Goal: Task Accomplishment & Management: Use online tool/utility

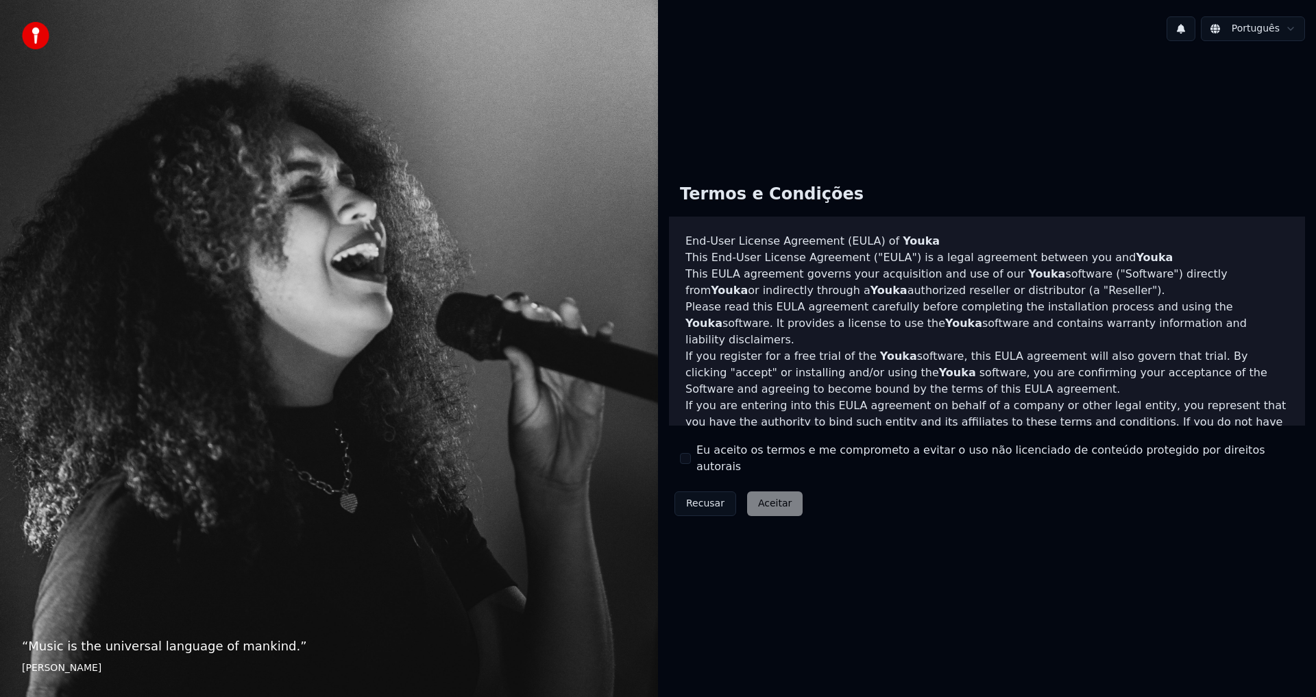
click at [678, 452] on div "Termos e Condições End-User License Agreement ([PERSON_NAME]) of Youka This End…" at bounding box center [987, 347] width 636 height 349
click at [684, 460] on button "Eu aceito os termos e me comprometo a evitar o uso não licenciado de conteúdo p…" at bounding box center [685, 458] width 11 height 11
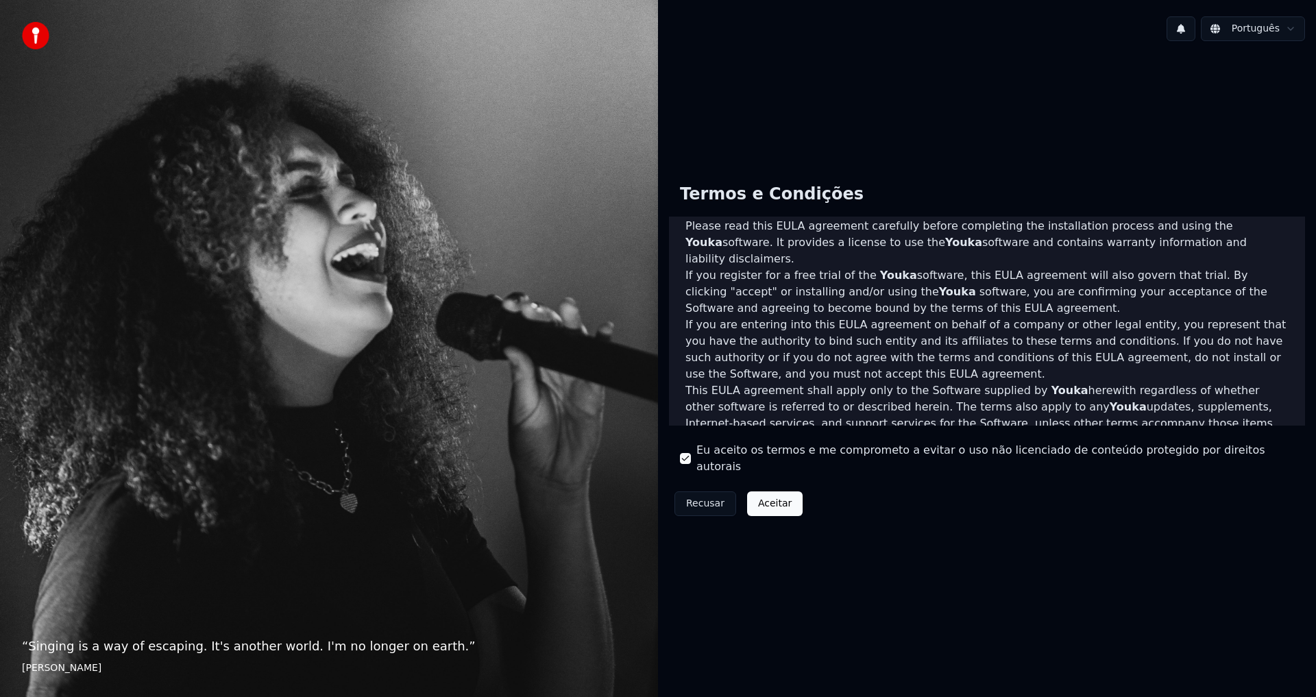
scroll to position [137, 0]
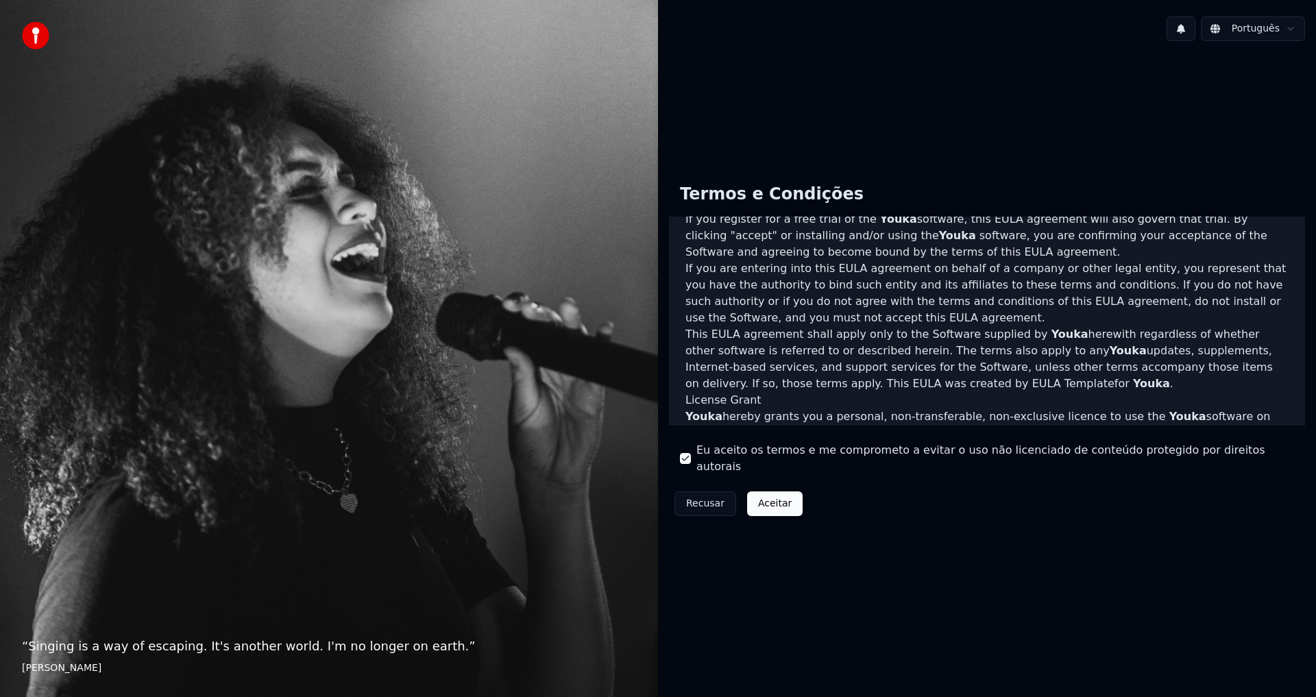
click at [765, 491] on button "Aceitar" at bounding box center [774, 503] width 55 height 25
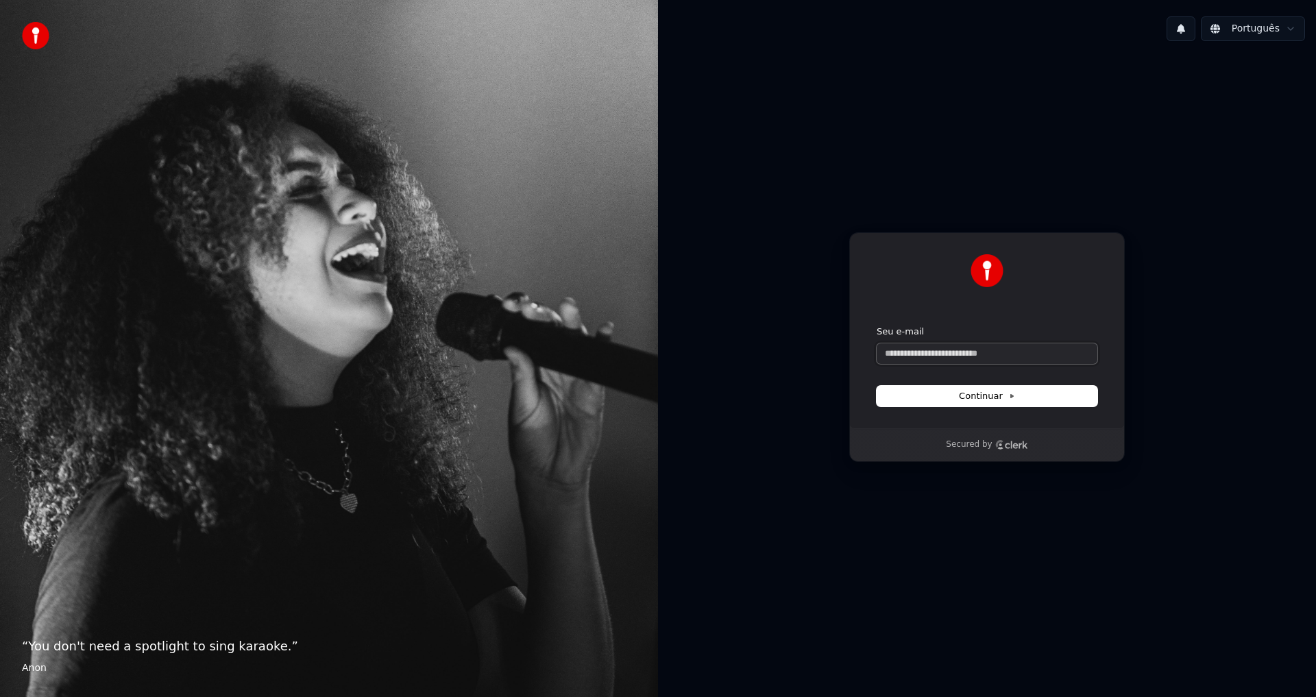
click at [994, 355] on input "Seu e-mail" at bounding box center [986, 353] width 221 height 21
click at [876, 325] on button "submit" at bounding box center [876, 325] width 0 height 0
type input "**********"
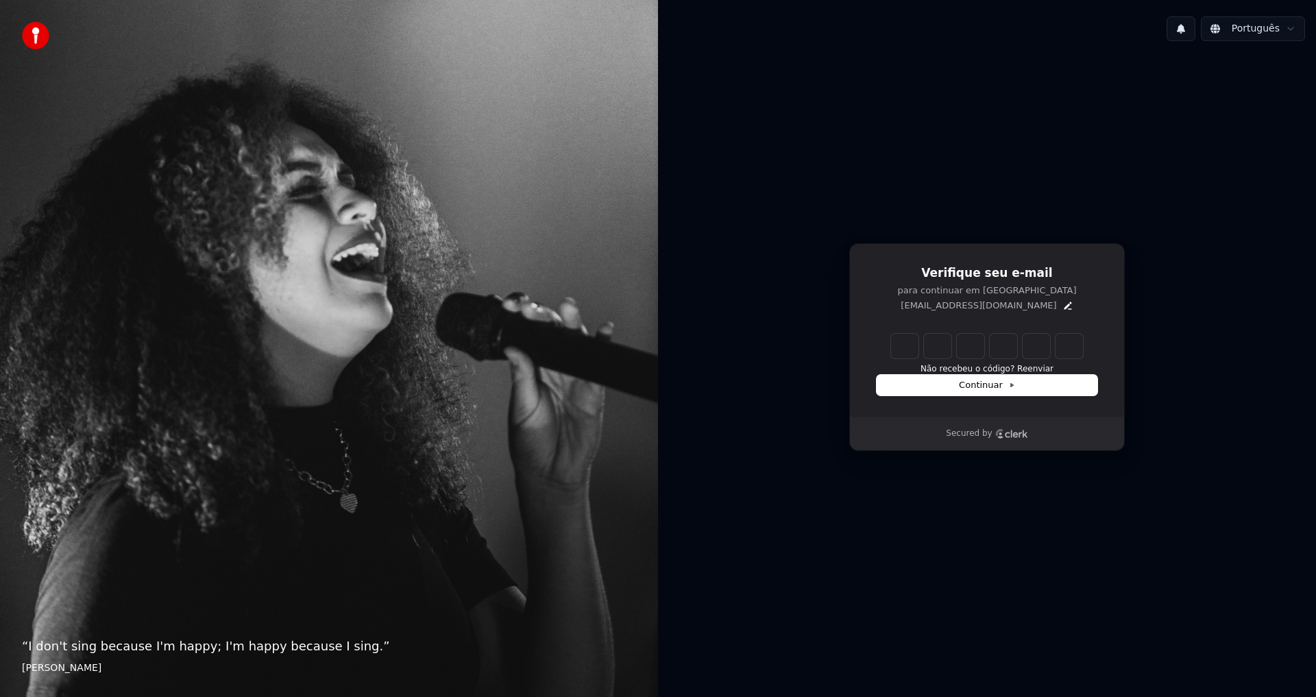
click at [896, 354] on input "Enter verification code" at bounding box center [987, 346] width 192 height 25
paste input "******"
type input "******"
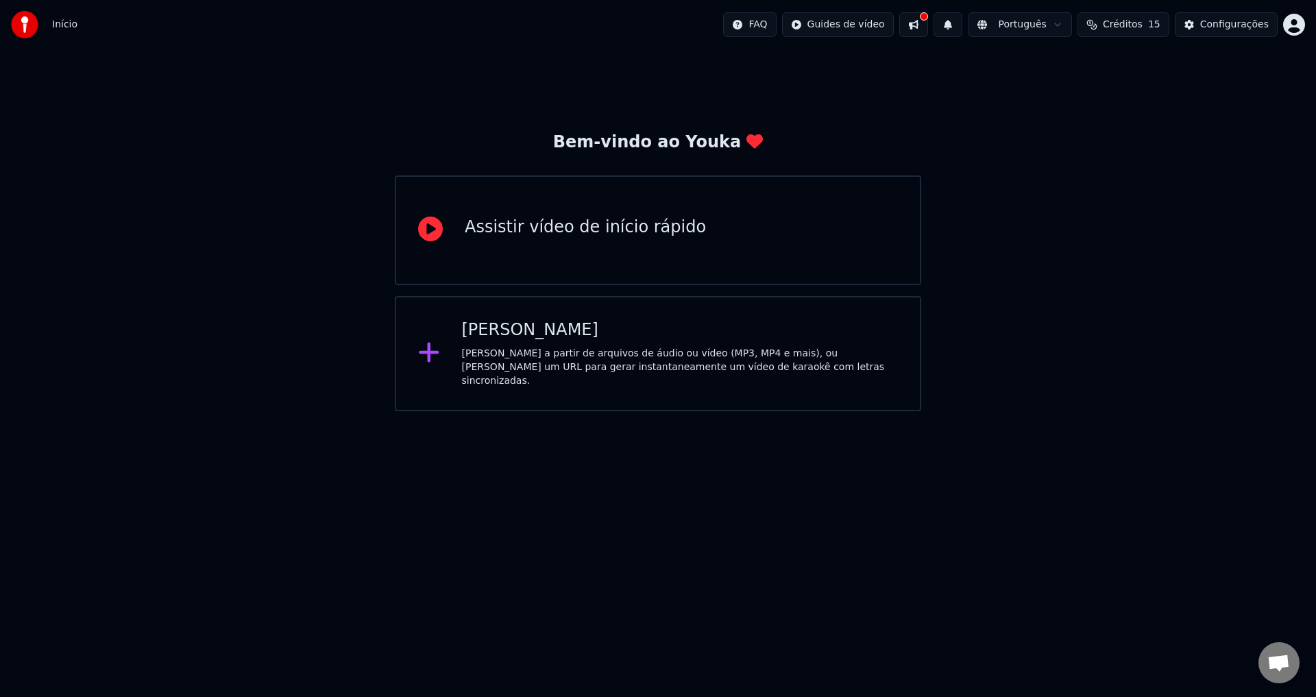
click at [684, 338] on div "[PERSON_NAME]" at bounding box center [680, 330] width 436 height 22
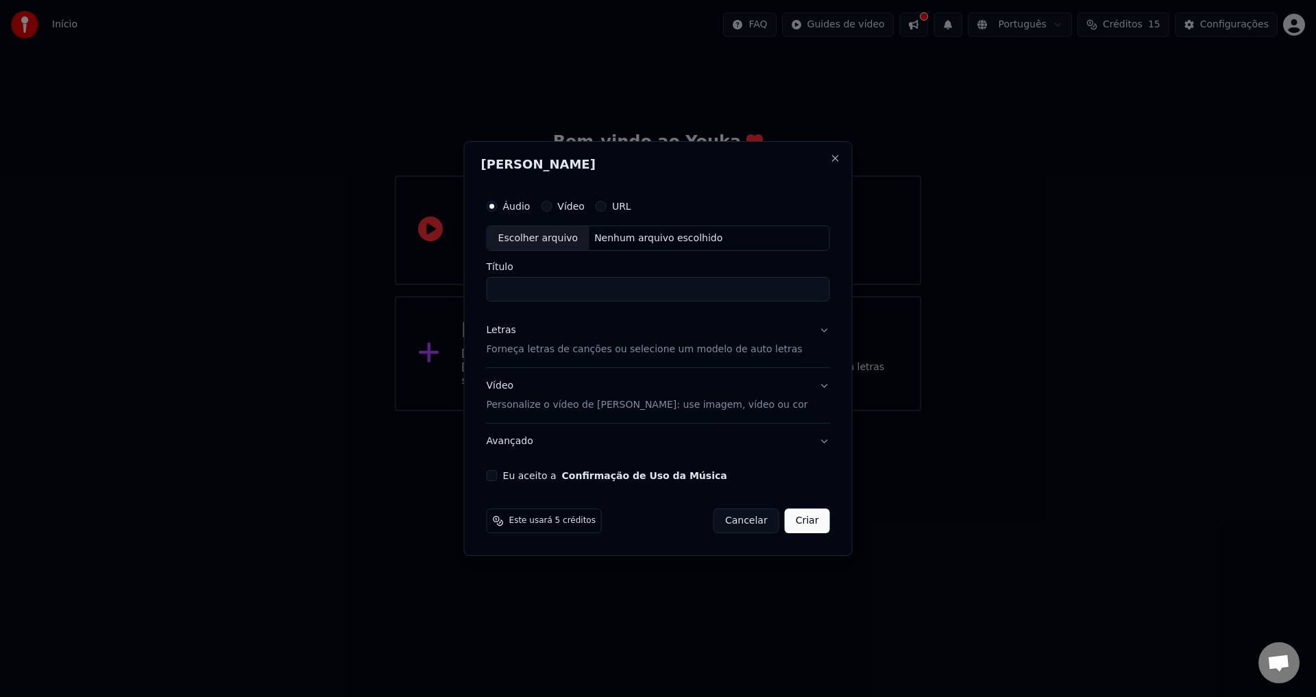
click at [625, 278] on input "Título" at bounding box center [657, 289] width 343 height 25
type input "**********"
click at [577, 205] on label "Vídeo" at bounding box center [570, 206] width 27 height 10
click at [552, 205] on button "Vídeo" at bounding box center [546, 206] width 11 height 11
click at [610, 288] on input "Título" at bounding box center [657, 289] width 343 height 25
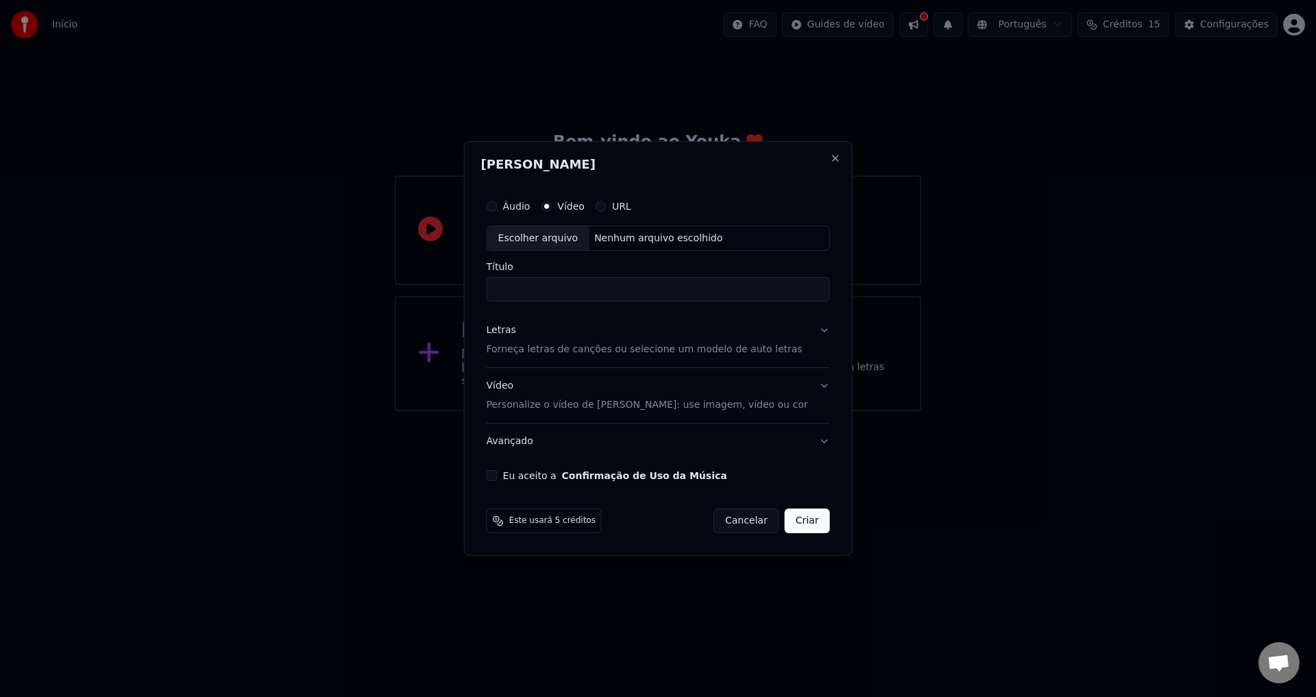
drag, startPoint x: 518, startPoint y: 194, endPoint x: 521, endPoint y: 202, distance: 8.7
click at [519, 197] on div "Áudio Vídeo URL" at bounding box center [657, 206] width 343 height 27
click at [521, 202] on div "Áudio" at bounding box center [508, 206] width 44 height 11
click at [497, 207] on button "Áudio" at bounding box center [491, 206] width 11 height 11
drag, startPoint x: 584, startPoint y: 205, endPoint x: 572, endPoint y: 208, distance: 12.8
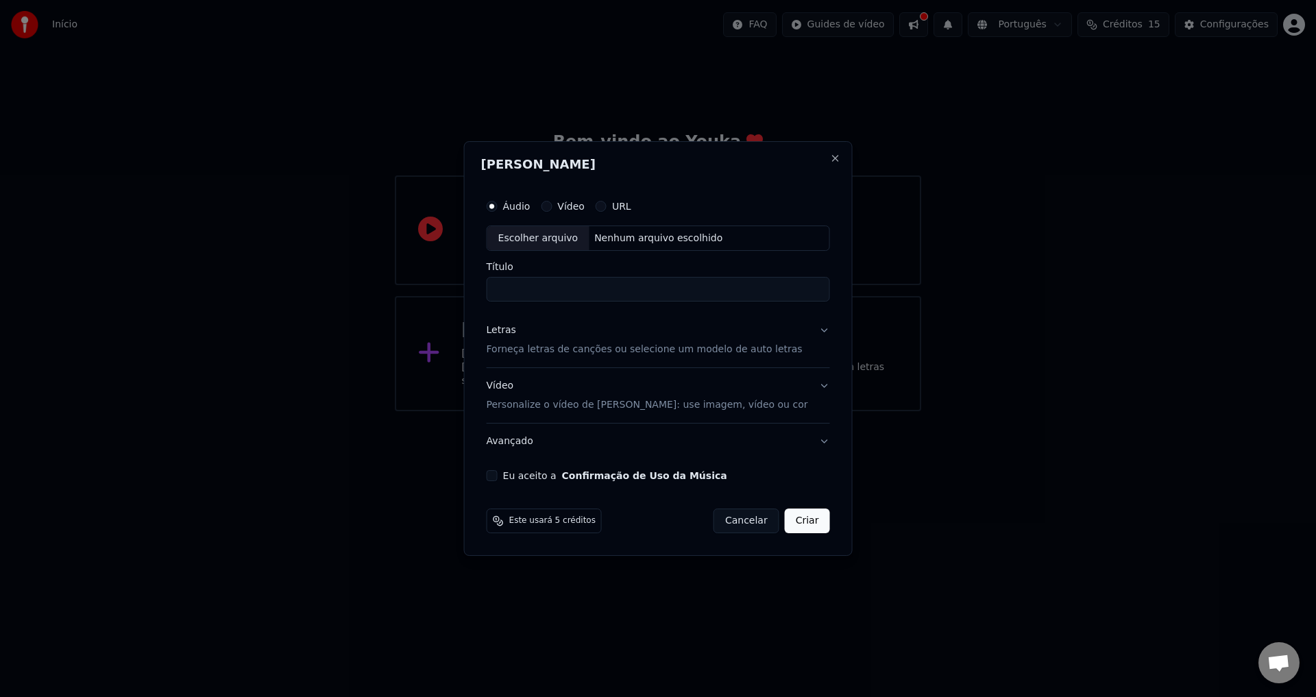
click at [583, 206] on label "Vídeo" at bounding box center [570, 206] width 27 height 10
click at [552, 206] on button "Vídeo" at bounding box center [546, 206] width 11 height 11
click at [630, 288] on input "Título" at bounding box center [657, 289] width 343 height 25
click at [666, 232] on div "Nenhum arquivo escolhido" at bounding box center [658, 239] width 139 height 14
type input "**********"
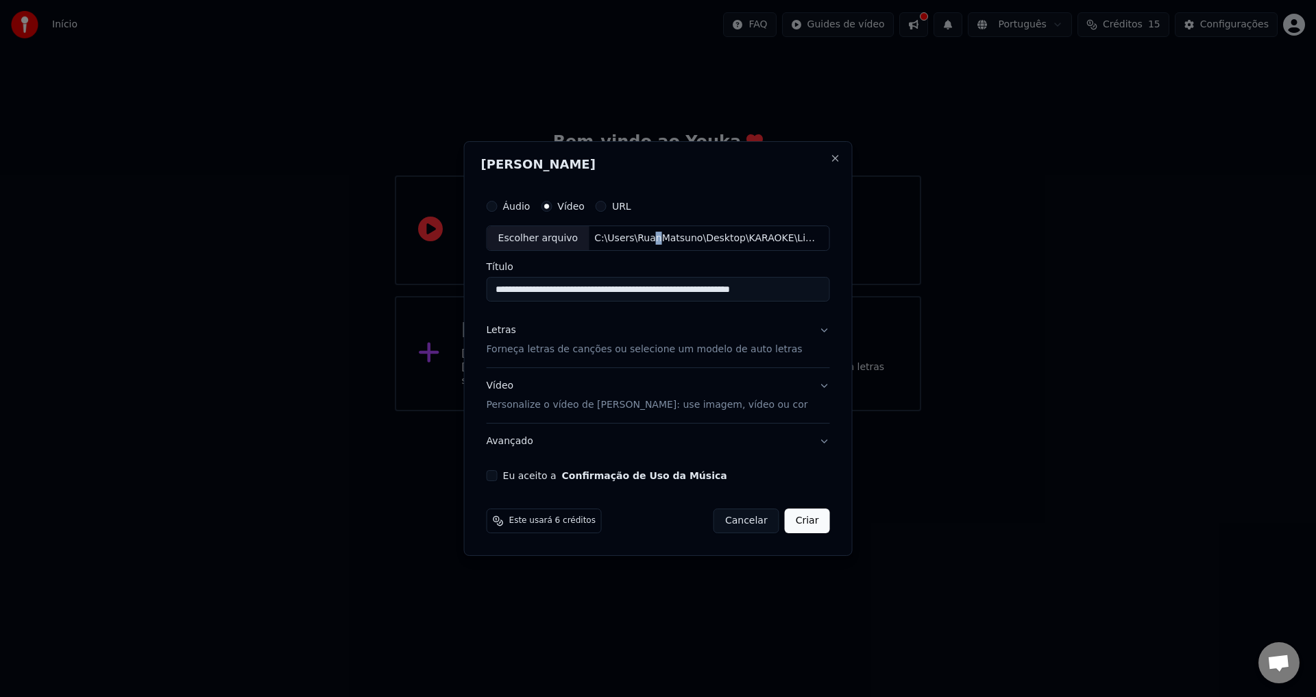
click at [812, 330] on button "Letras Forneça letras de canções ou selecione um modelo de auto letras" at bounding box center [657, 340] width 343 height 55
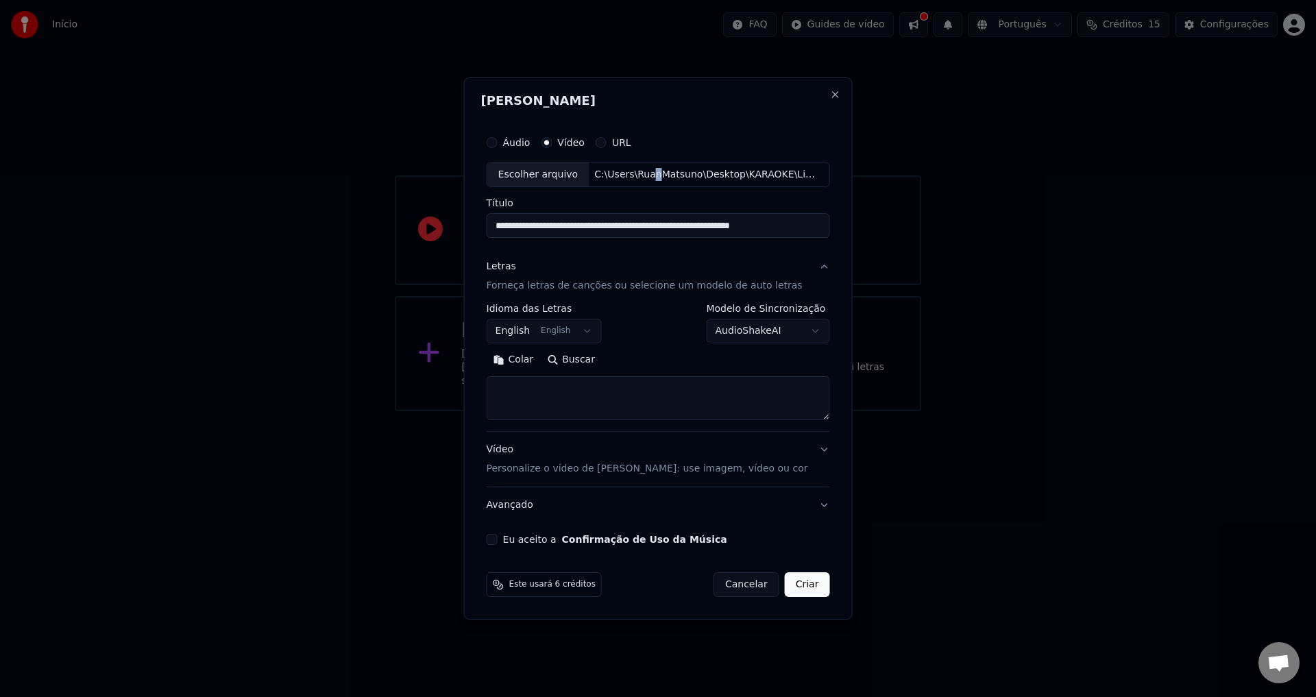
click at [586, 330] on body "**********" at bounding box center [658, 205] width 1316 height 411
select select "**"
click at [552, 388] on textarea at bounding box center [657, 399] width 343 height 44
click at [571, 394] on textarea at bounding box center [657, 399] width 343 height 44
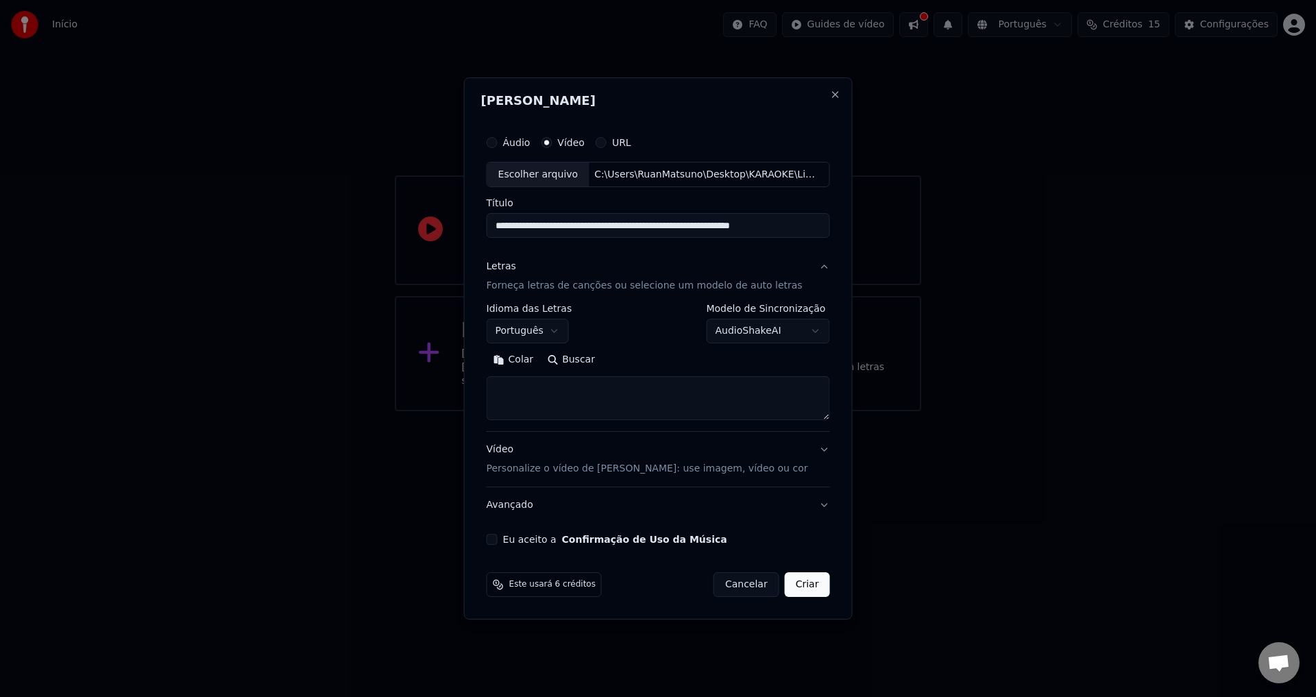
paste textarea "**********"
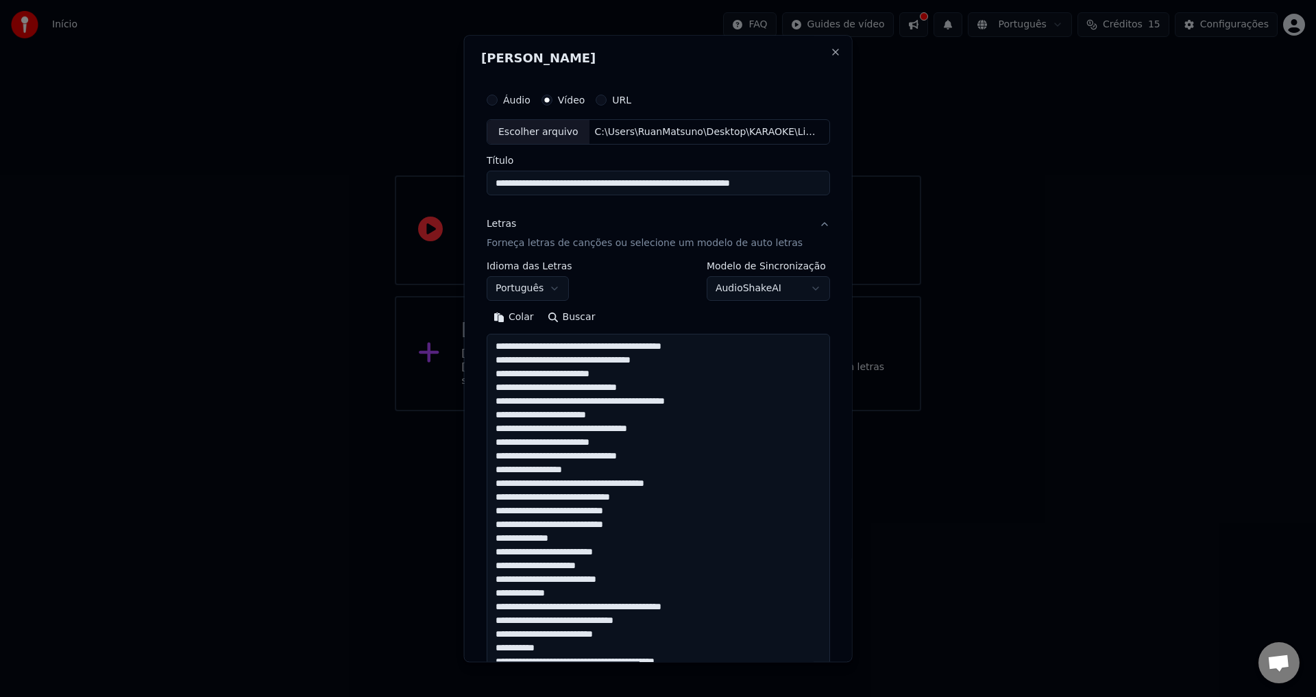
scroll to position [771, 0]
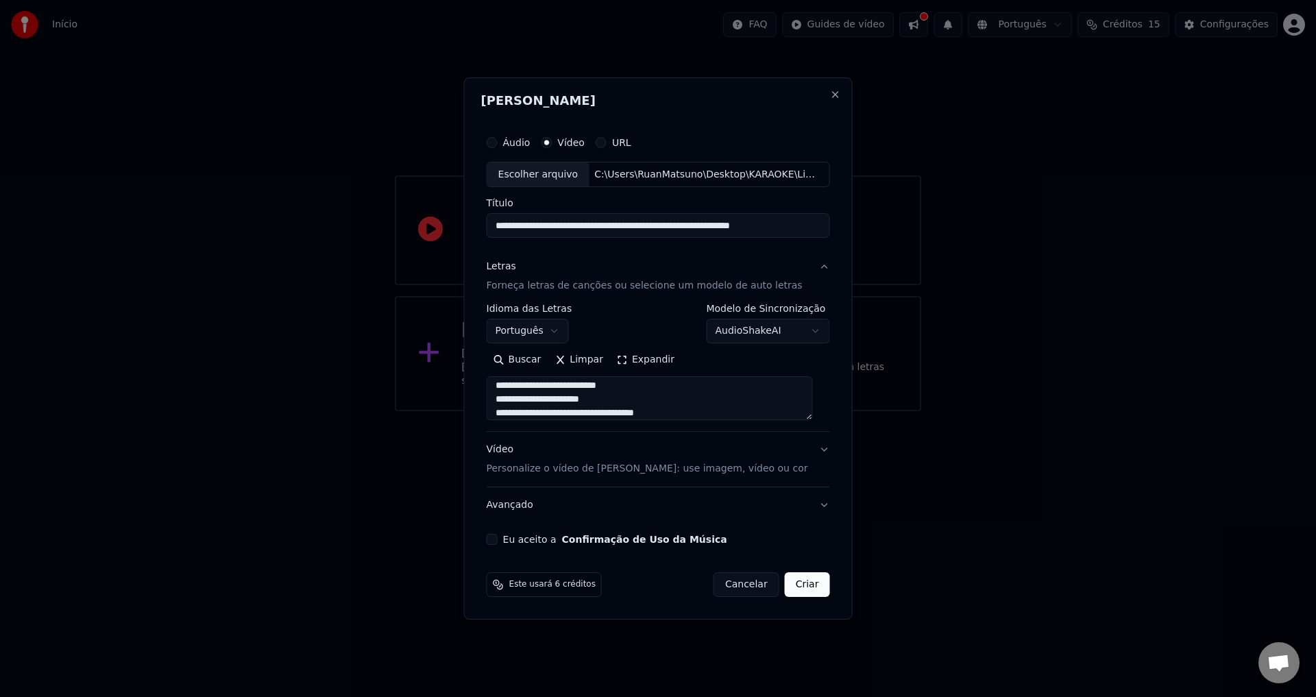
type textarea "**********"
click at [817, 449] on button "Vídeo Personalize o vídeo de karaokê: use imagem, vídeo ou cor" at bounding box center [657, 459] width 343 height 55
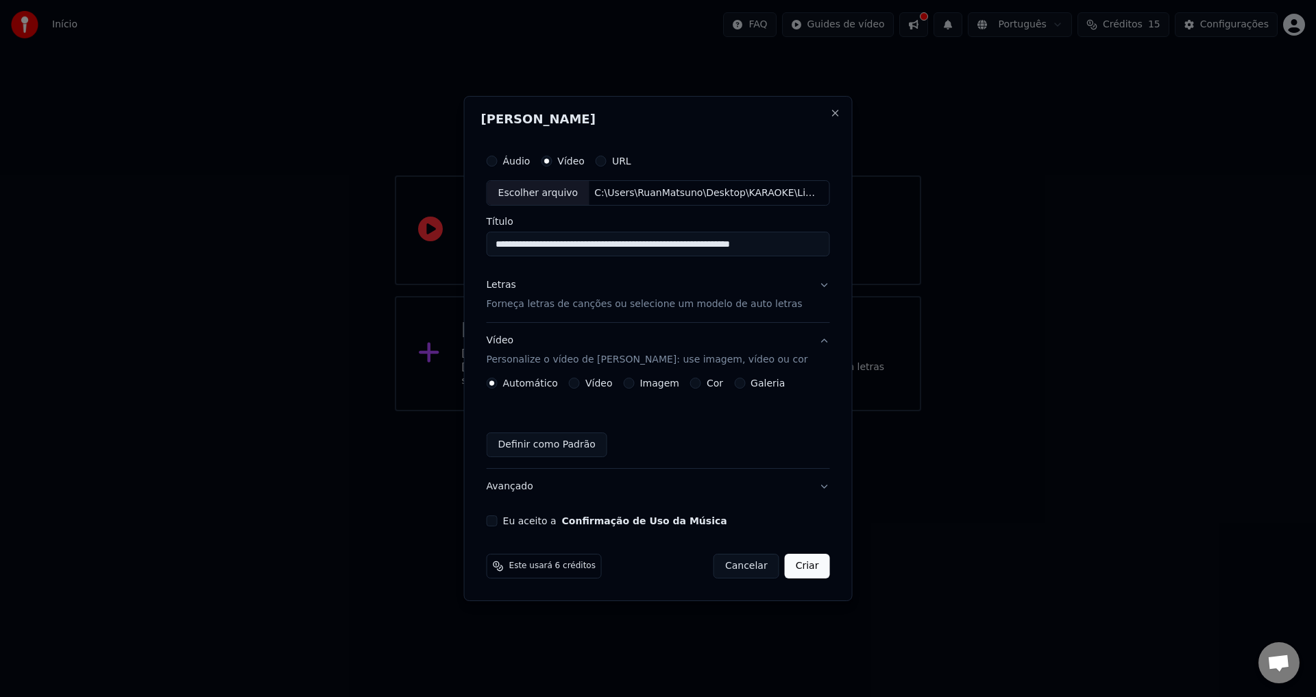
click at [497, 520] on button "Eu aceito a Confirmação de Uso da Música" at bounding box center [491, 520] width 11 height 11
click at [798, 570] on button "Criar" at bounding box center [807, 566] width 45 height 25
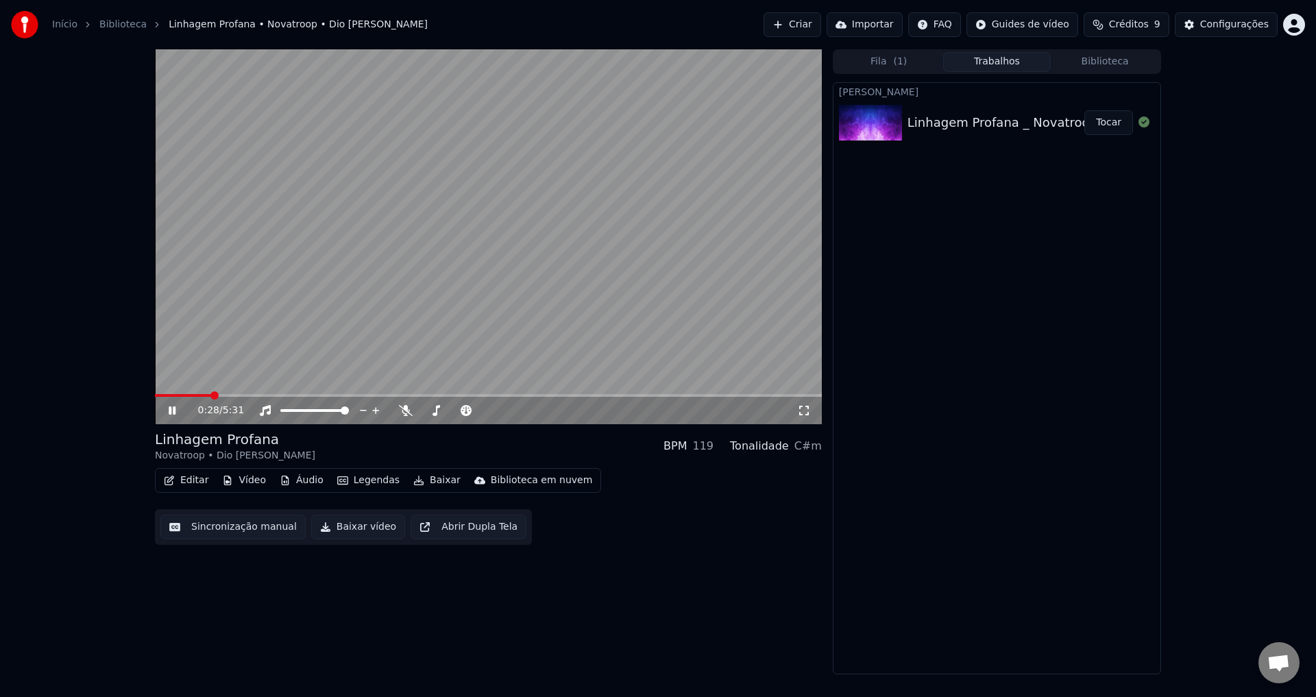
click at [486, 244] on video at bounding box center [488, 236] width 667 height 375
click at [573, 251] on video at bounding box center [488, 236] width 667 height 375
click at [407, 413] on icon at bounding box center [406, 410] width 14 height 11
click at [407, 413] on icon at bounding box center [406, 410] width 8 height 11
click at [407, 413] on icon at bounding box center [406, 410] width 14 height 11
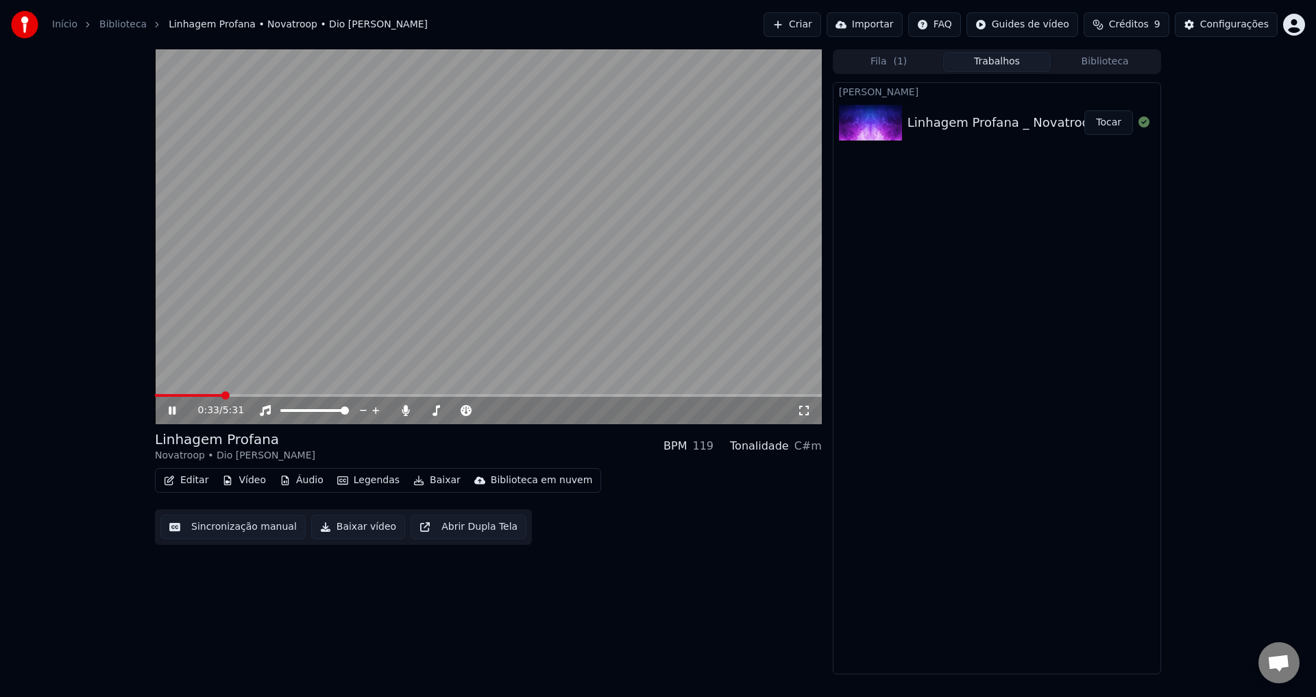
drag, startPoint x: 217, startPoint y: 398, endPoint x: 233, endPoint y: 403, distance: 17.1
click at [158, 394] on div "0:33 / 5:31" at bounding box center [488, 409] width 667 height 30
click at [155, 394] on span at bounding box center [159, 395] width 8 height 8
click at [800, 410] on icon at bounding box center [804, 410] width 14 height 11
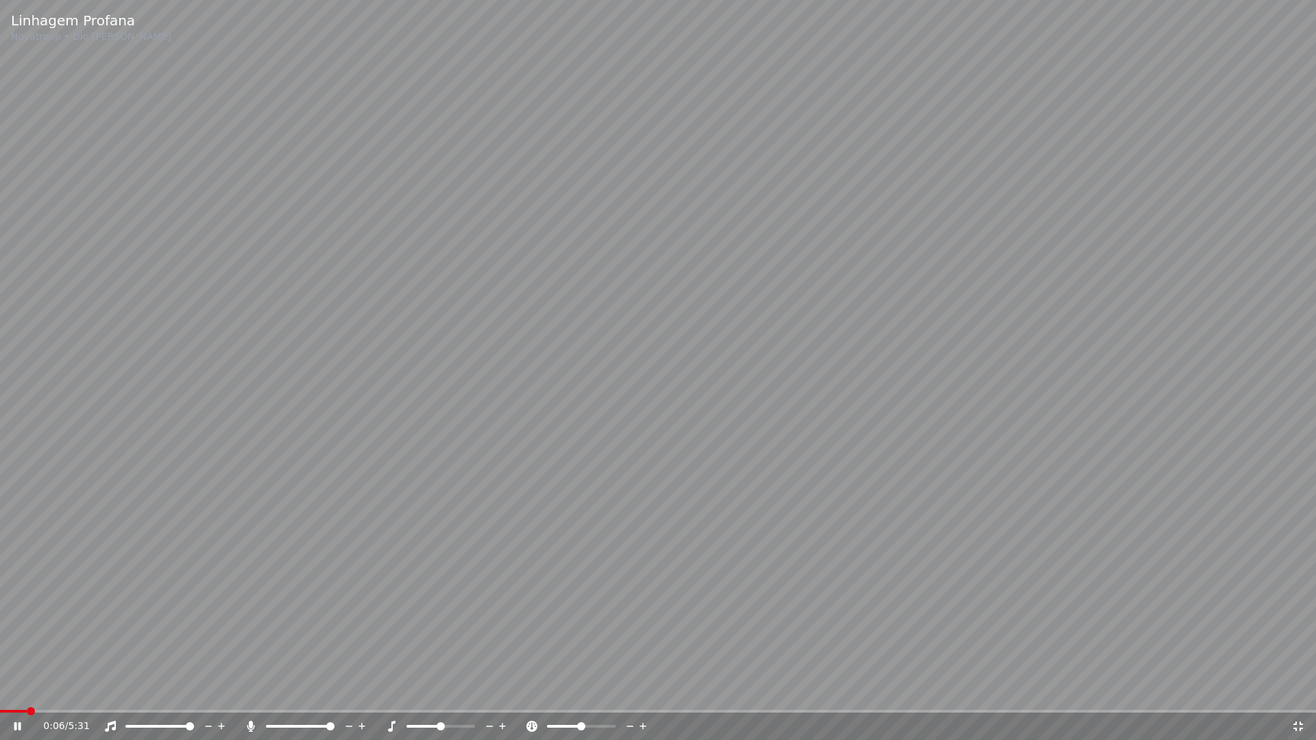
click at [129, 696] on div at bounding box center [172, 726] width 110 height 14
click at [475, 696] on span at bounding box center [471, 726] width 8 height 8
click at [448, 696] on span at bounding box center [446, 726] width 8 height 8
click at [994, 448] on video at bounding box center [658, 370] width 1316 height 740
click at [997, 465] on video at bounding box center [658, 370] width 1316 height 740
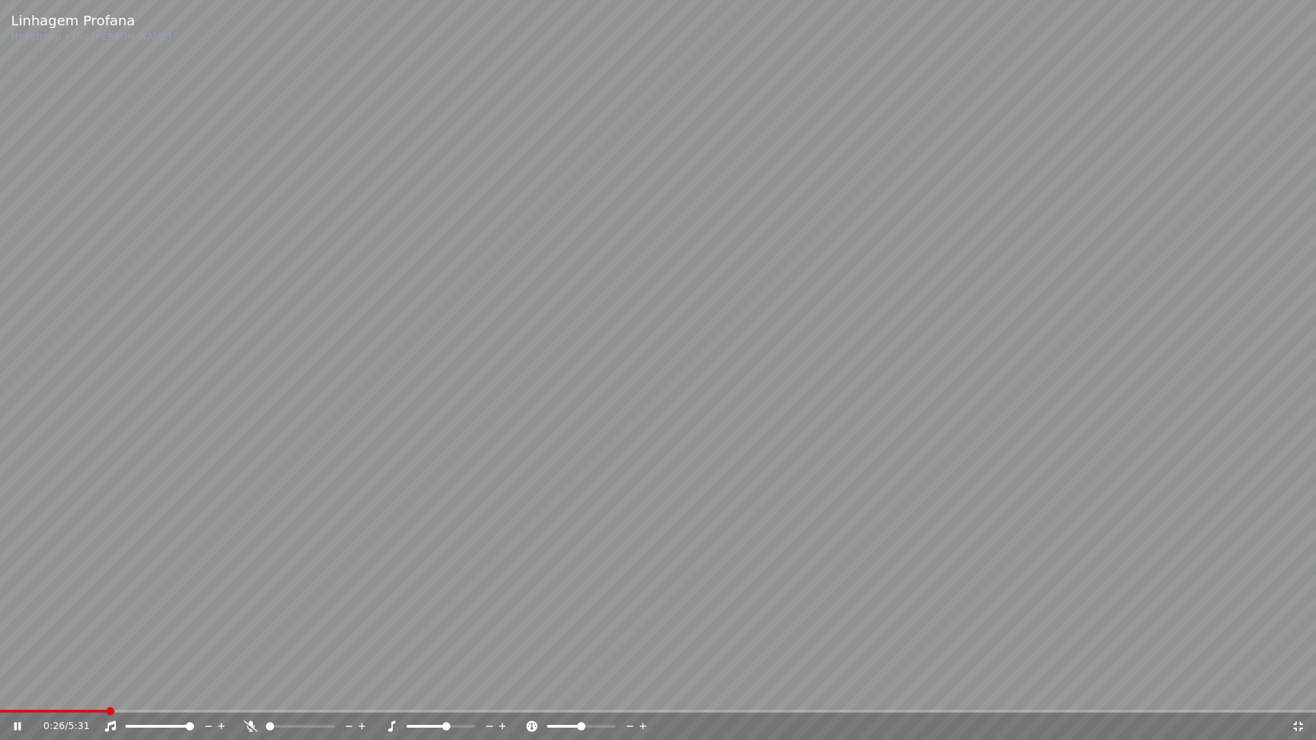
click at [266, 696] on span at bounding box center [266, 726] width 0 height 3
click at [273, 696] on span at bounding box center [270, 726] width 8 height 8
click at [277, 696] on span at bounding box center [280, 726] width 8 height 8
click at [272, 696] on span at bounding box center [275, 726] width 8 height 8
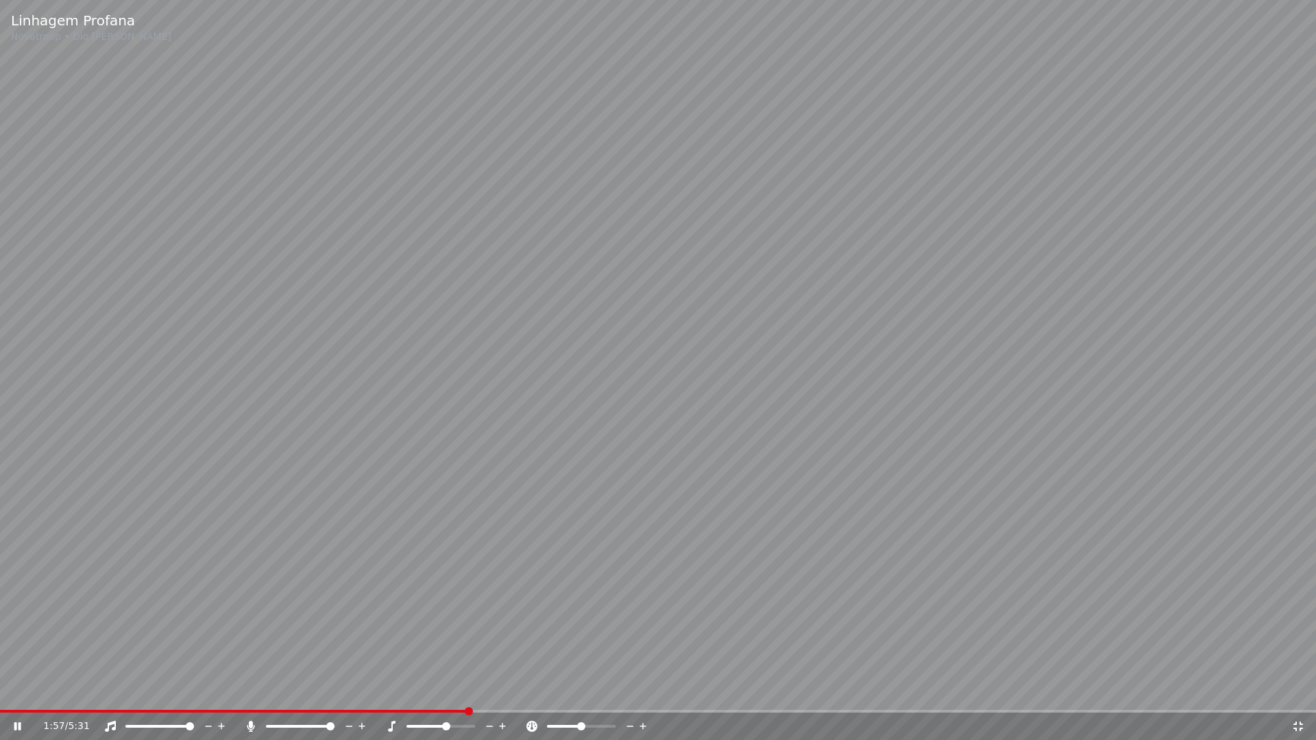
click at [334, 696] on span at bounding box center [330, 726] width 8 height 8
click at [308, 696] on div at bounding box center [313, 726] width 110 height 14
click at [325, 696] on div at bounding box center [313, 726] width 110 height 14
click at [301, 696] on span at bounding box center [301, 726] width 8 height 8
click at [770, 556] on video at bounding box center [658, 370] width 1316 height 740
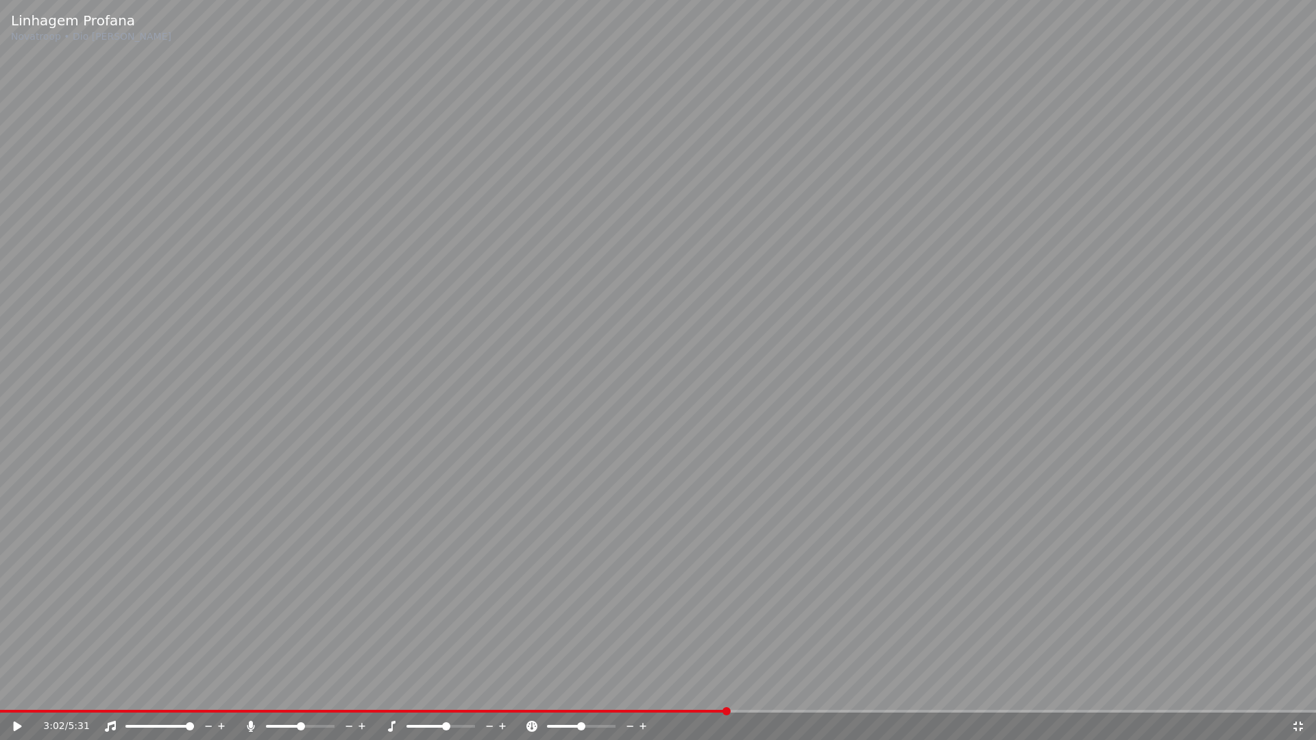
click at [880, 510] on video at bounding box center [658, 370] width 1316 height 740
click at [1304, 696] on icon at bounding box center [1298, 726] width 14 height 11
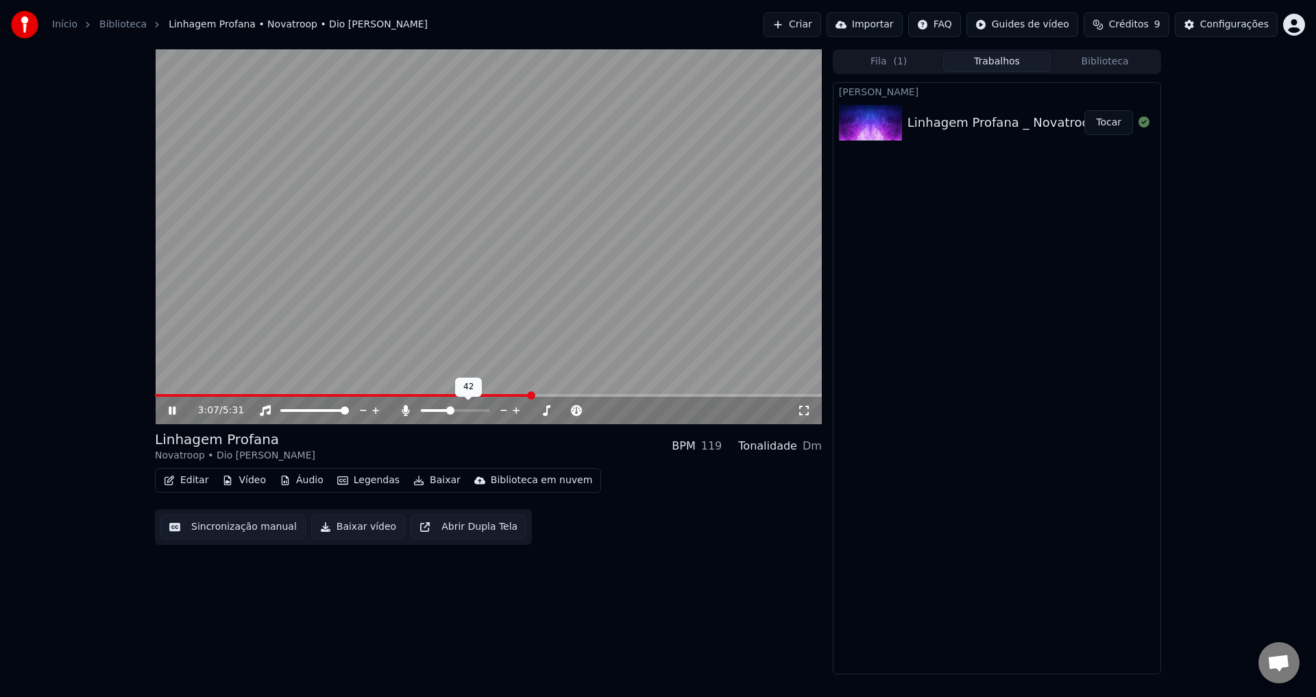
click at [446, 412] on span at bounding box center [450, 410] width 8 height 8
click at [421, 412] on span at bounding box center [425, 410] width 8 height 8
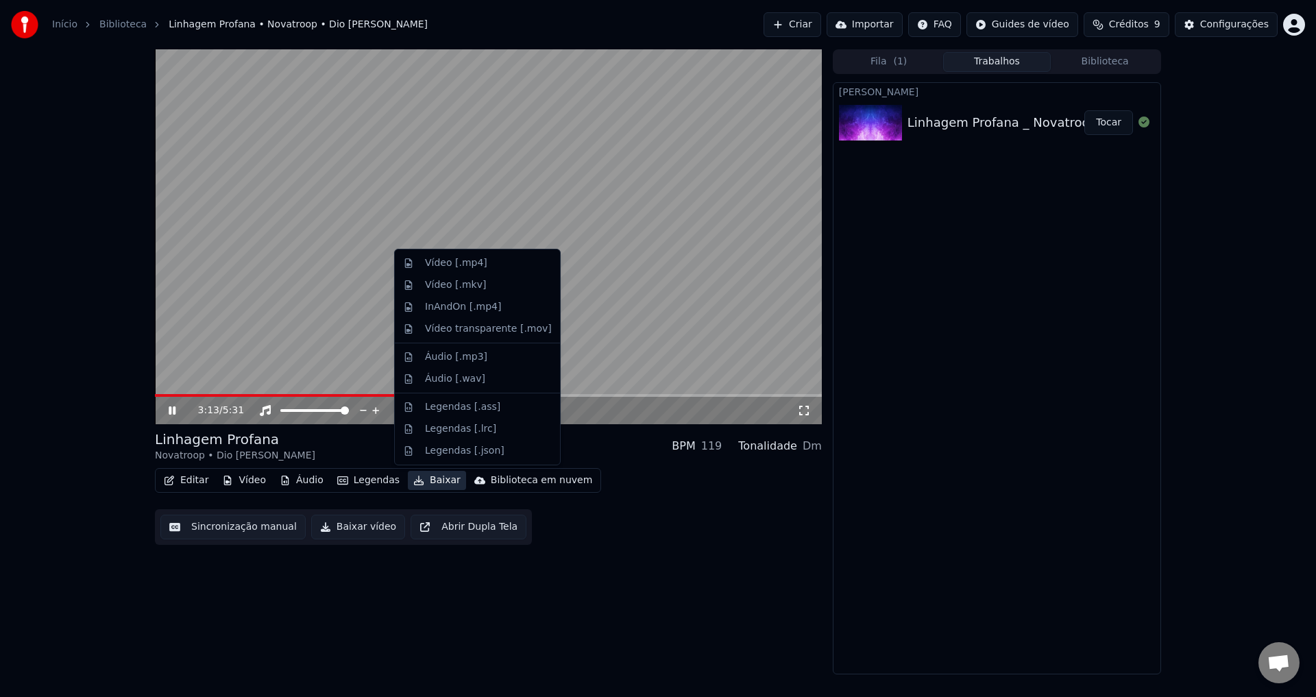
click at [413, 479] on button "Baixar" at bounding box center [437, 480] width 58 height 19
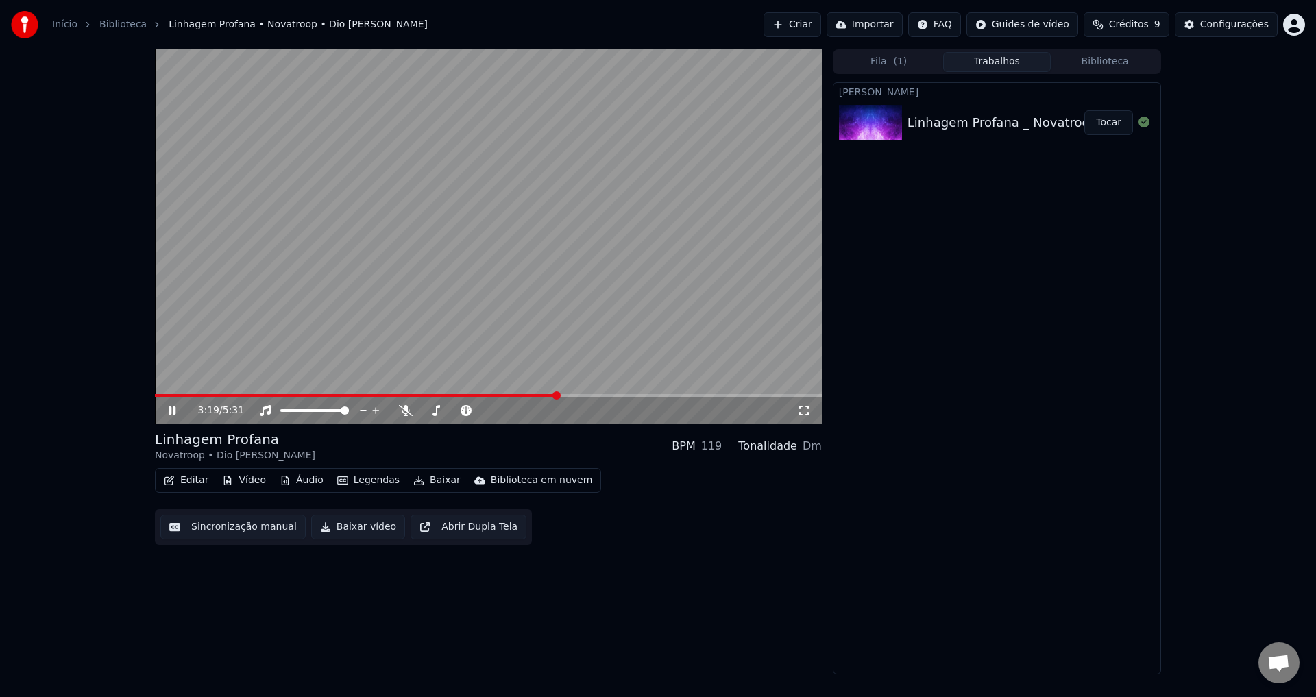
click at [704, 595] on div "3:19 / 5:31 Linhagem Profana Novatroop • Dio [PERSON_NAME] BPM 119 Tonalidade D…" at bounding box center [488, 361] width 667 height 625
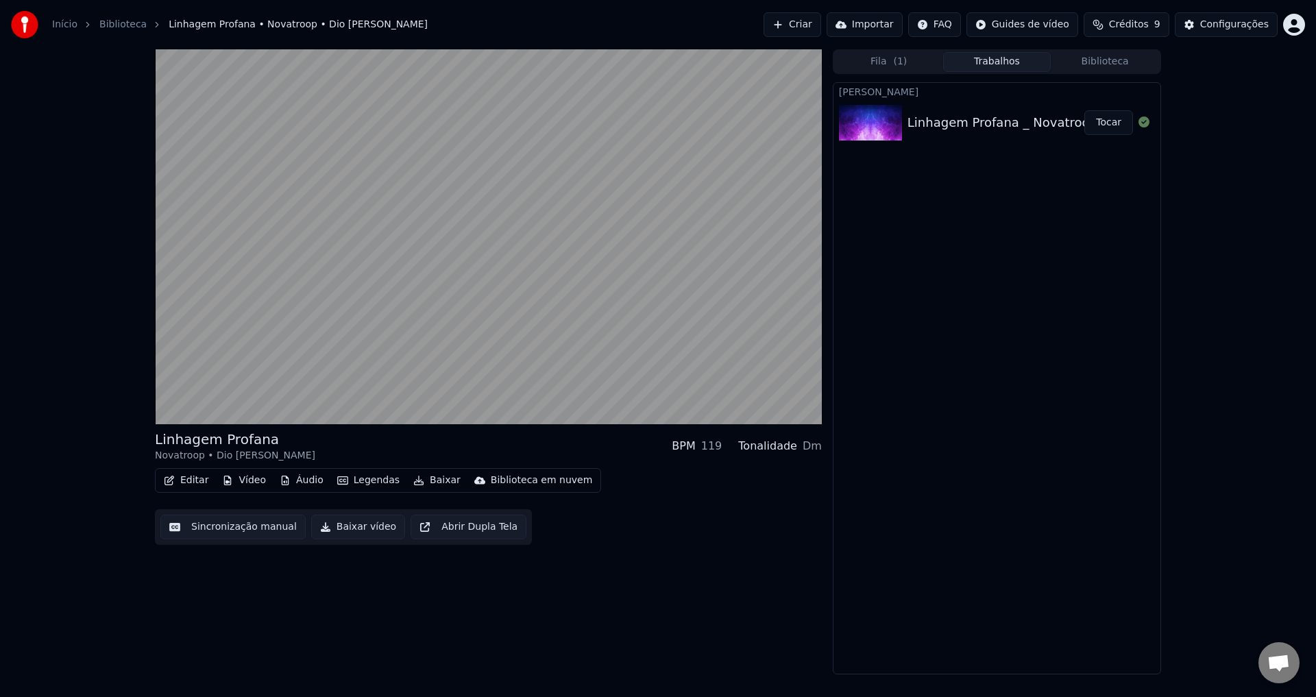
click at [913, 63] on button "Fila ( 1 )" at bounding box center [889, 62] width 108 height 20
click at [987, 65] on button "Trabalhos" at bounding box center [997, 62] width 108 height 20
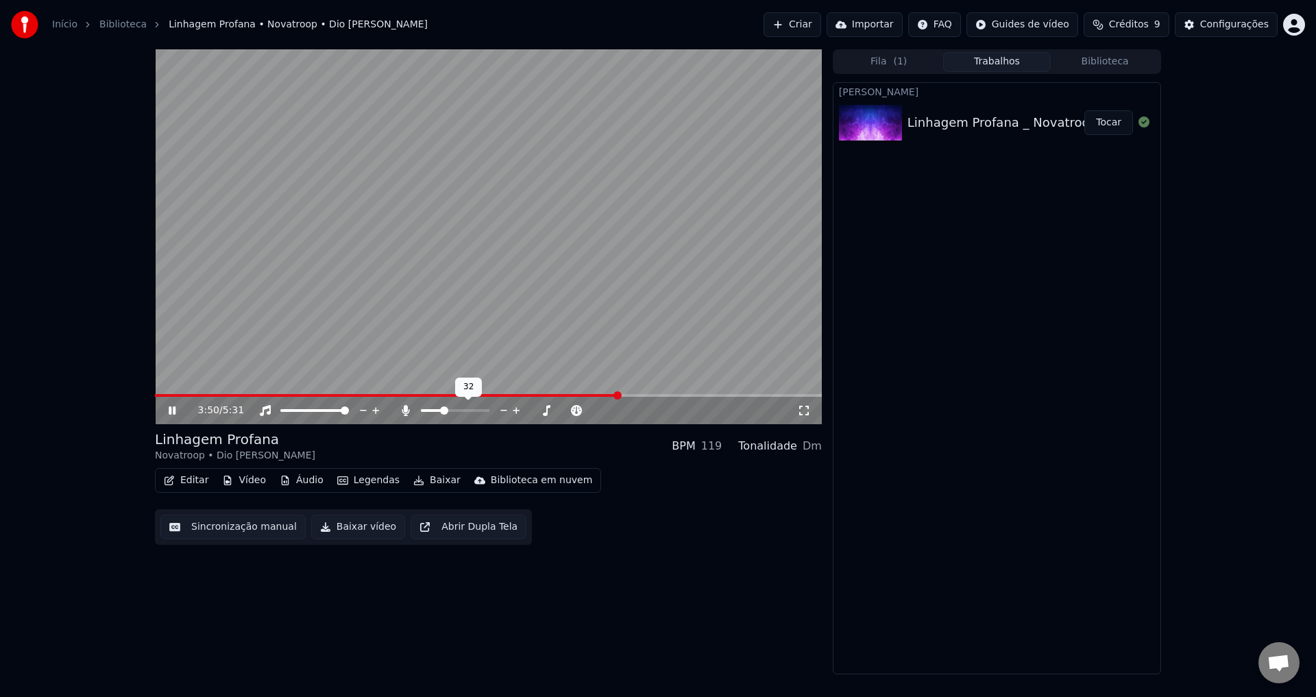
click at [443, 412] on span at bounding box center [455, 410] width 69 height 3
click at [421, 414] on span at bounding box center [425, 410] width 8 height 8
click at [437, 415] on span at bounding box center [438, 410] width 8 height 8
click at [436, 413] on span at bounding box center [438, 410] width 8 height 8
click at [421, 406] on span at bounding box center [425, 410] width 8 height 8
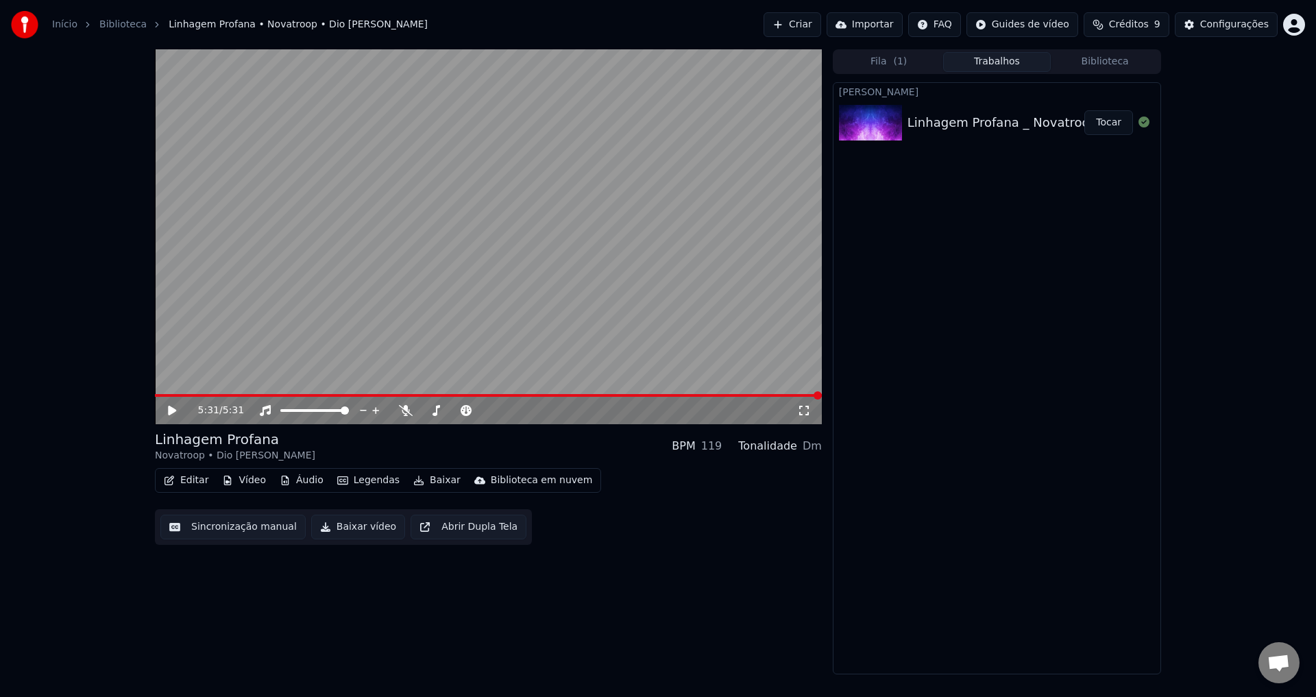
click at [423, 482] on button "Baixar" at bounding box center [437, 480] width 58 height 19
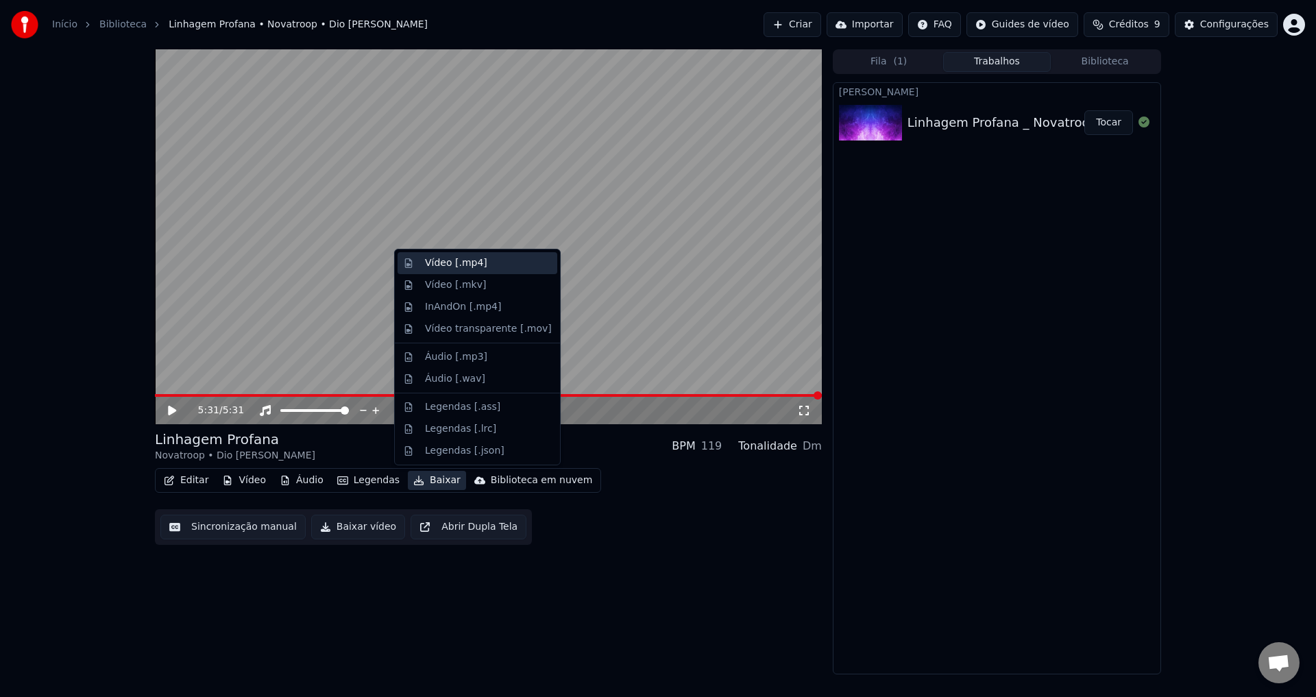
click at [484, 267] on div "Vídeo [.mp4]" at bounding box center [488, 263] width 127 height 14
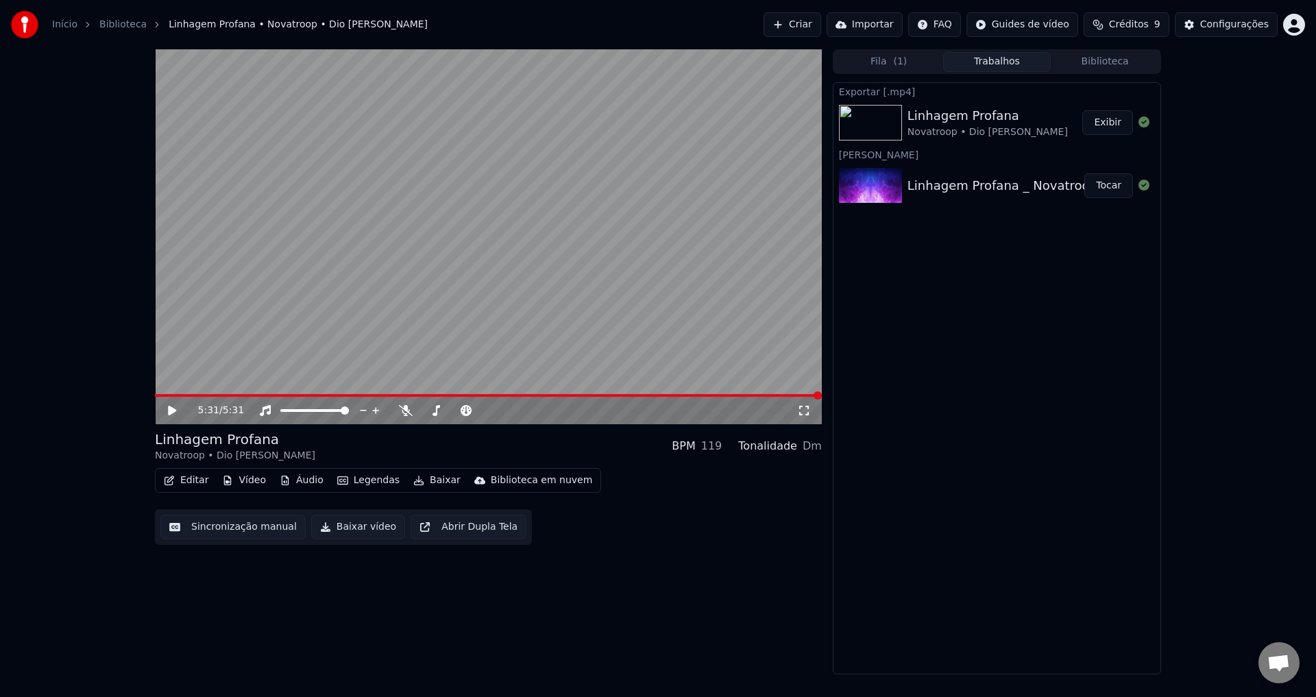
click at [1099, 121] on button "Exibir" at bounding box center [1107, 122] width 51 height 25
click at [334, 613] on div "5:31 / 5:31 Linhagem Profana Novatroop • Dio [PERSON_NAME] BPM 119 Tonalidade D…" at bounding box center [488, 361] width 667 height 625
